Goal: Information Seeking & Learning: Understand process/instructions

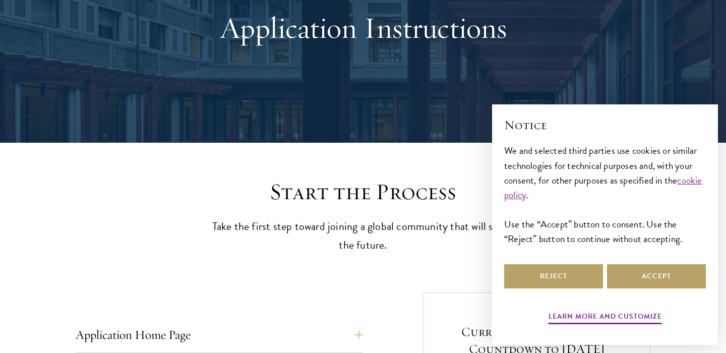
scroll to position [136, 0]
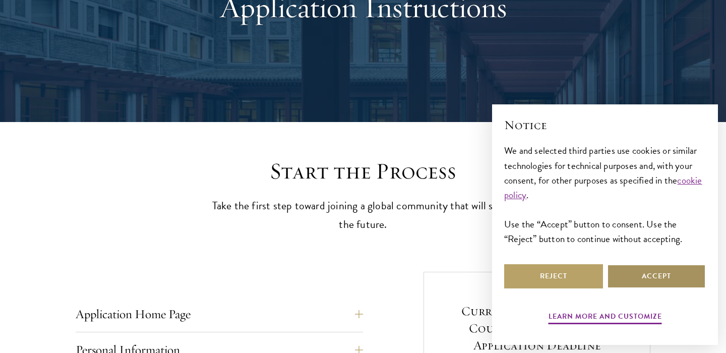
click at [655, 276] on button "Accept" at bounding box center [656, 276] width 99 height 24
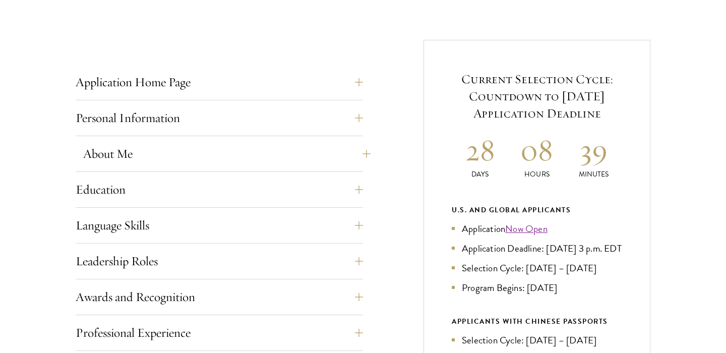
scroll to position [369, 0]
click at [342, 142] on button "About Me" at bounding box center [226, 153] width 287 height 24
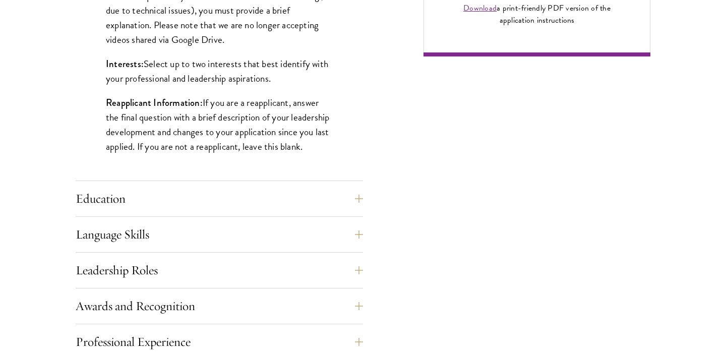
scroll to position [851, 0]
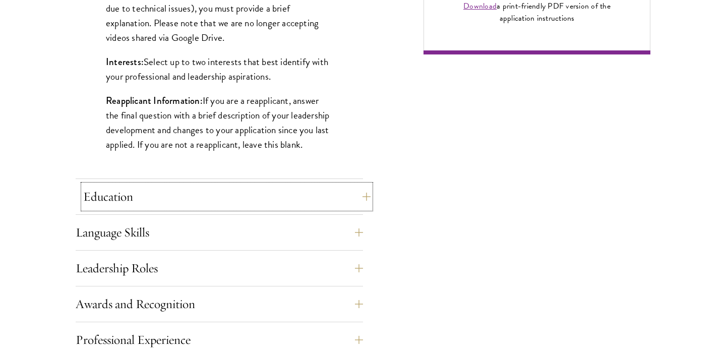
click at [258, 198] on button "Education" at bounding box center [226, 197] width 287 height 24
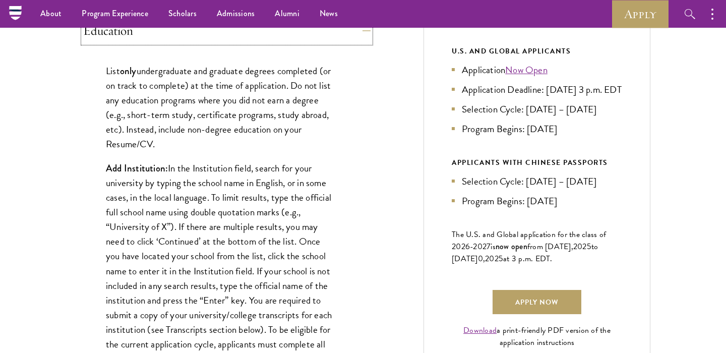
scroll to position [473, 0]
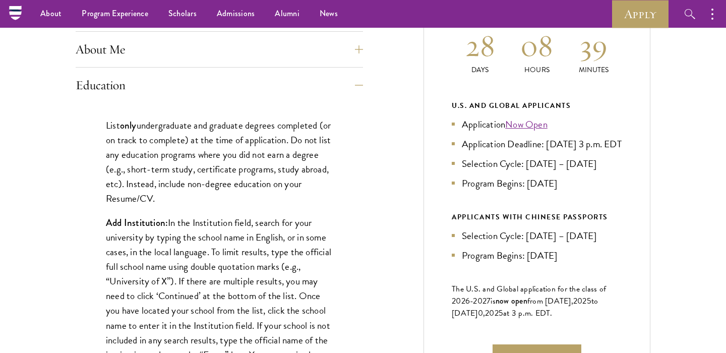
click at [213, 155] on p "List only undergraduate and graduate degrees completed (or on track to complete…" at bounding box center [219, 162] width 227 height 88
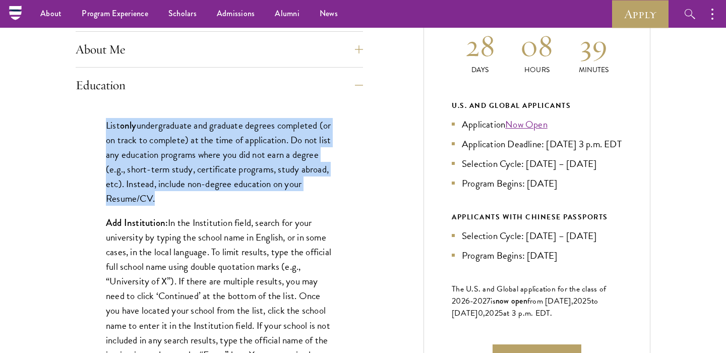
click at [213, 155] on p "List only undergraduate and graduate degrees completed (or on track to complete…" at bounding box center [219, 162] width 227 height 88
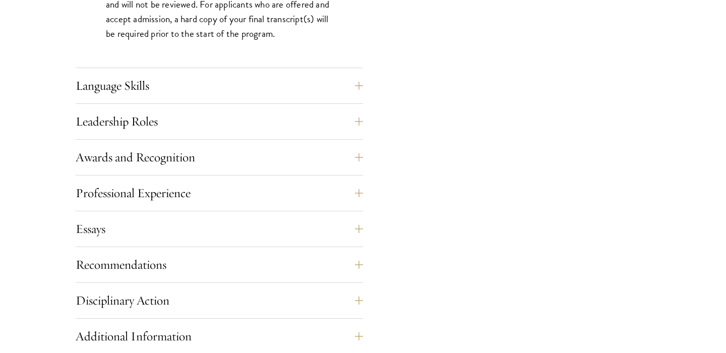
scroll to position [1705, 0]
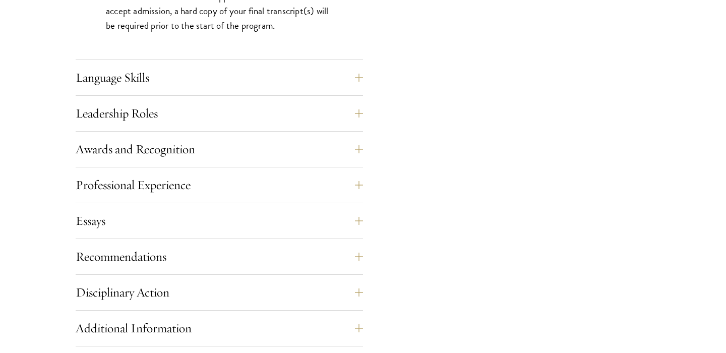
click at [177, 197] on div "Professional Experience" at bounding box center [219, 188] width 287 height 30
click at [186, 187] on button "Professional Experience" at bounding box center [226, 185] width 287 height 24
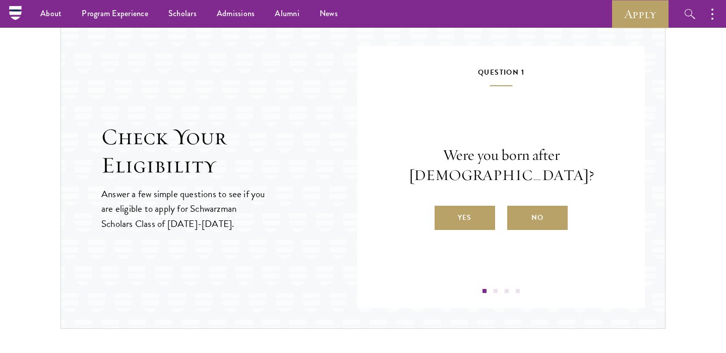
scroll to position [1345, 0]
click at [528, 210] on label "No" at bounding box center [537, 218] width 61 height 24
click at [516, 210] on input "No" at bounding box center [511, 211] width 9 height 9
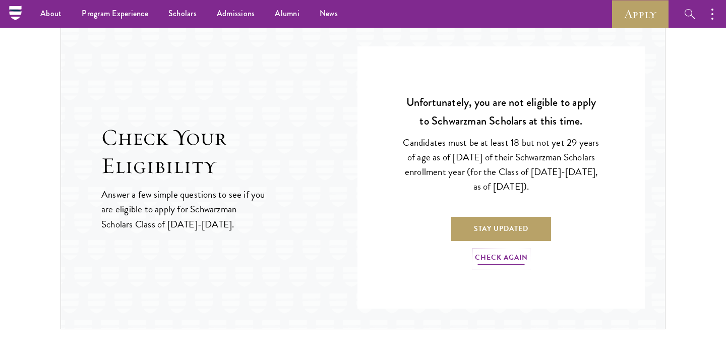
click at [496, 257] on link "Check Again" at bounding box center [501, 259] width 53 height 16
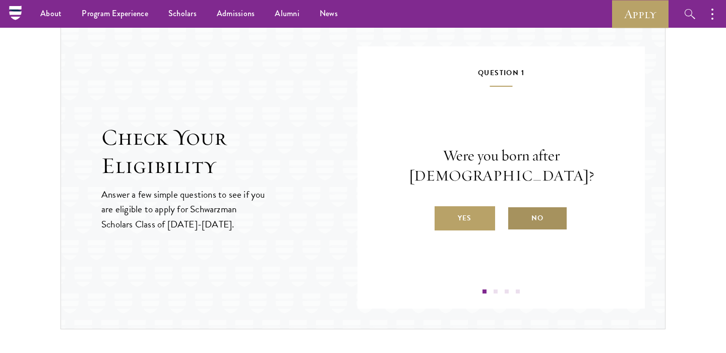
click at [544, 214] on label "No" at bounding box center [537, 218] width 61 height 24
click at [516, 214] on input "No" at bounding box center [511, 211] width 9 height 9
